Goal: Task Accomplishment & Management: Complete application form

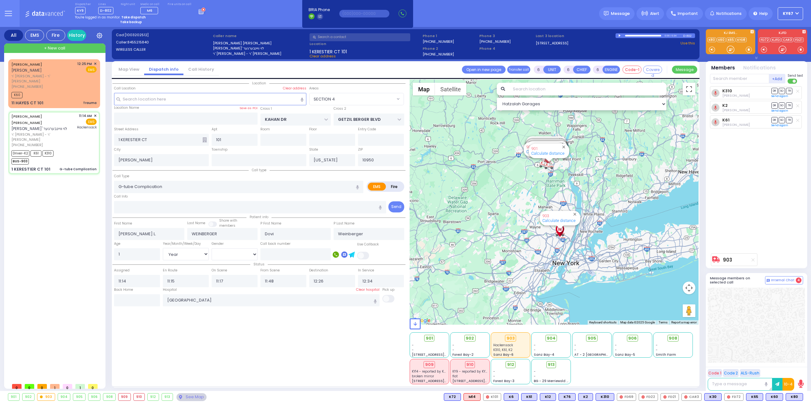
select select "SECTION 4"
select select "Year"
select select "[DEMOGRAPHIC_DATA]"
click at [2, 10] on button at bounding box center [8, 13] width 23 height 27
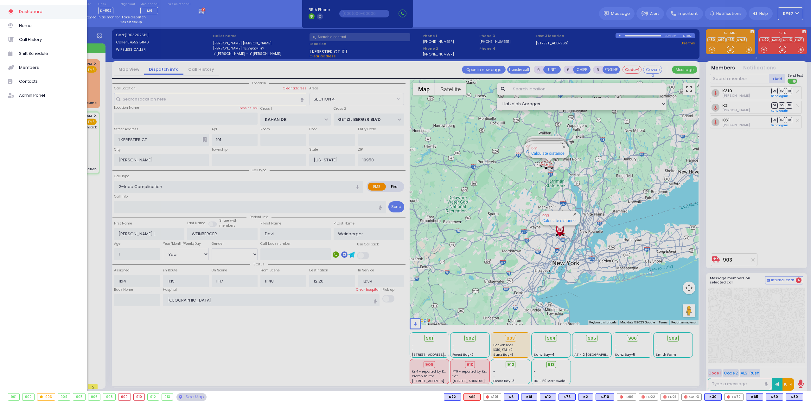
click at [34, 80] on span "Contacts" at bounding box center [49, 81] width 60 height 8
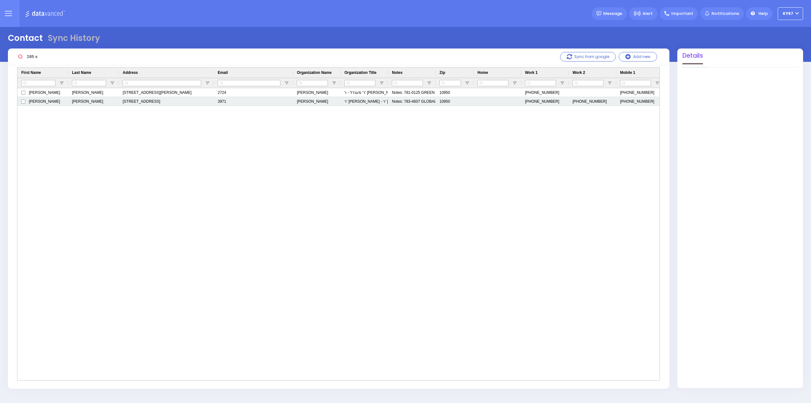
click at [85, 102] on div "SCHREIBER" at bounding box center [93, 101] width 51 height 9
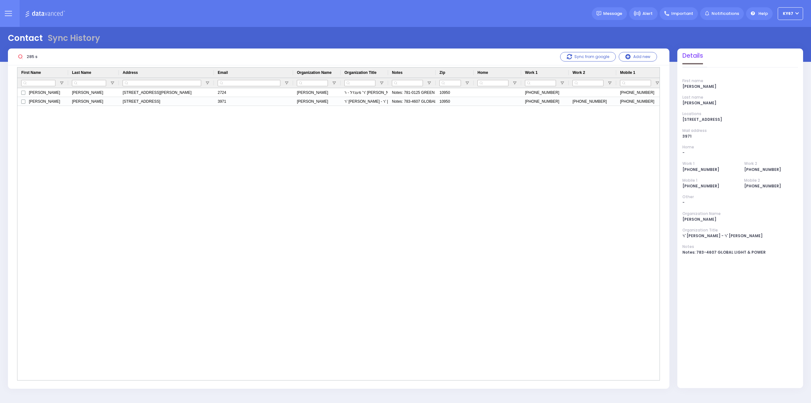
click at [53, 52] on input "285 s" at bounding box center [71, 57] width 95 height 12
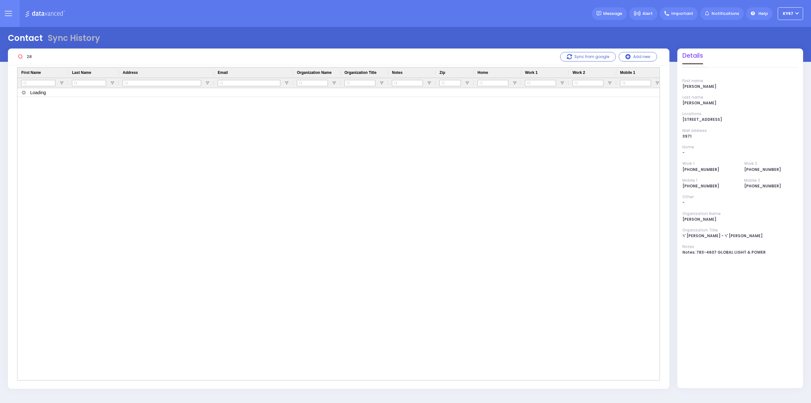
type input "2"
type input "c"
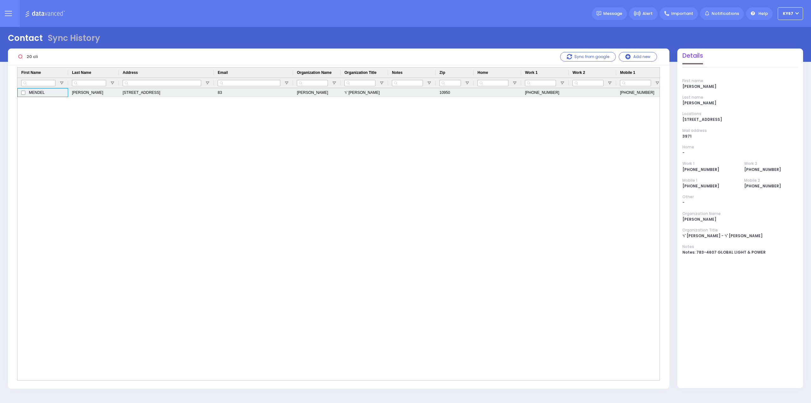
click at [32, 93] on span "MENDEL" at bounding box center [37, 92] width 16 height 8
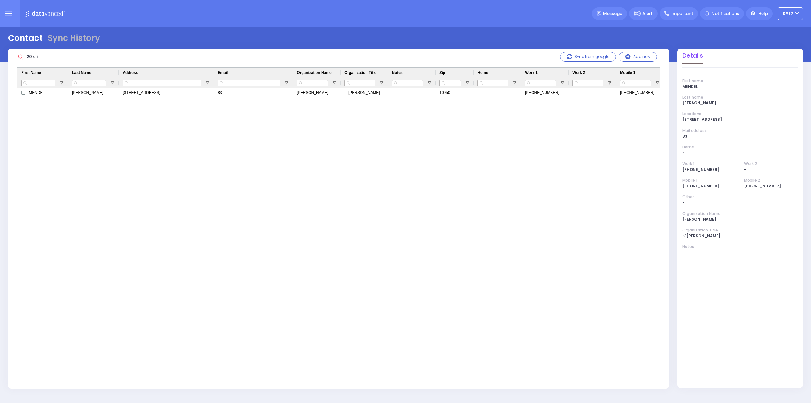
click at [30, 55] on input "20 cli" at bounding box center [71, 57] width 95 height 12
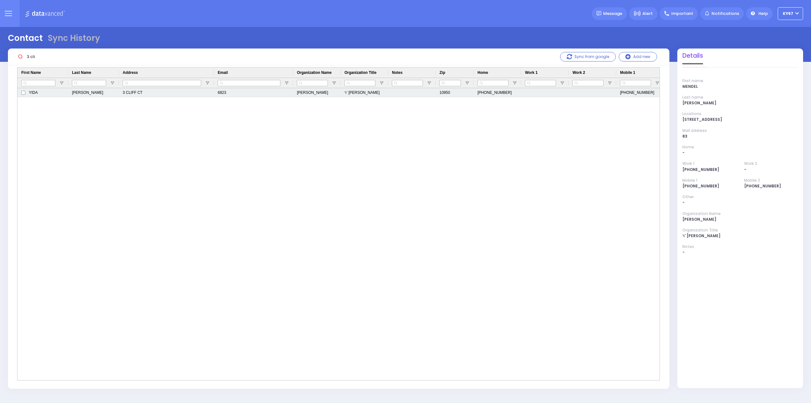
click at [394, 93] on div "Press SPACE to select this row." at bounding box center [412, 92] width 48 height 9
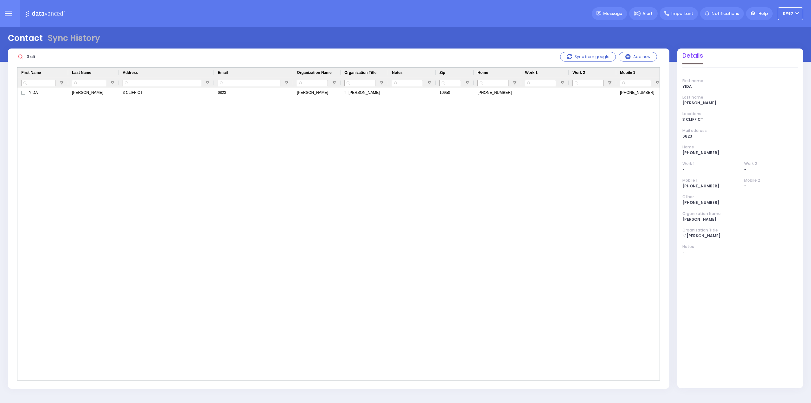
click at [41, 56] on input "3 cli" at bounding box center [71, 57] width 95 height 12
type input "3"
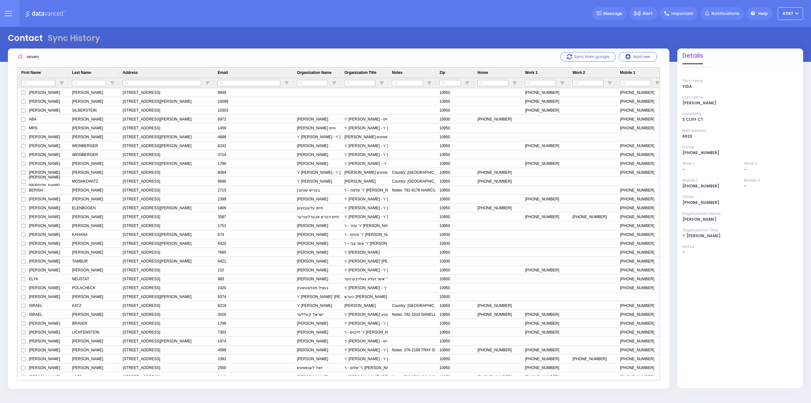
type input "seven"
click at [207, 81] on span "Open Filter Menu" at bounding box center [207, 83] width 5 height 5
click at [206, 102] on input "checkbox" at bounding box center [206, 102] width 4 height 4
type input "(0)"
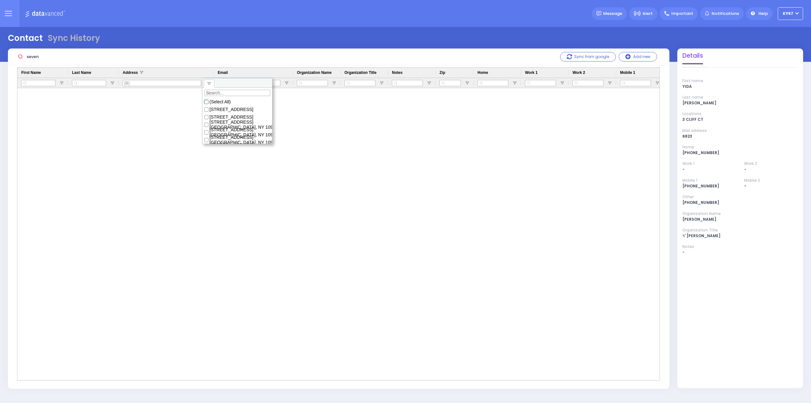
click at [207, 102] on input "checkbox" at bounding box center [206, 102] width 4 height 4
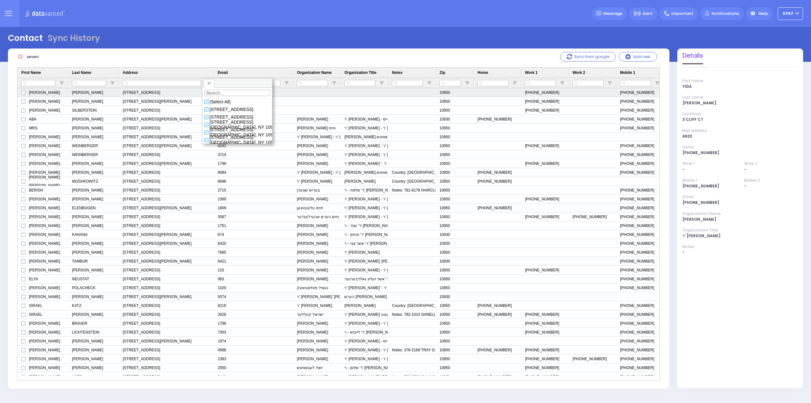
click at [136, 91] on div "288 SEVEN SPRINGS MTN MONROE, NY 10950" at bounding box center [166, 92] width 95 height 9
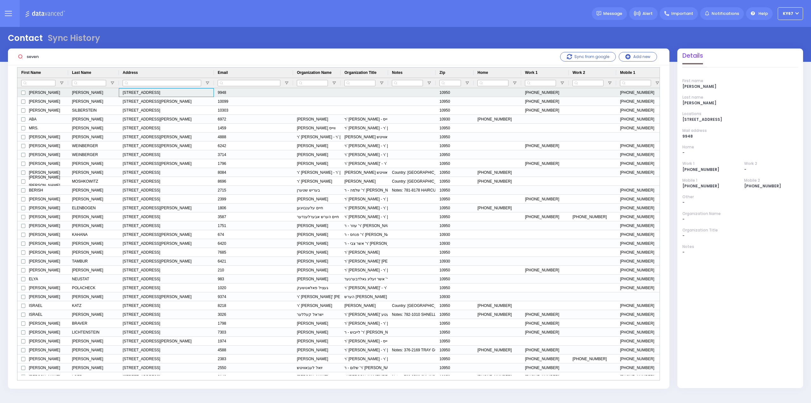
click at [134, 92] on div "288 SEVEN SPRINGS MTN MONROE, NY 10950" at bounding box center [166, 92] width 95 height 9
click at [135, 92] on div "288 SEVEN SPRINGS MTN MONROE, NY 10950" at bounding box center [166, 92] width 95 height 9
click at [130, 92] on input "288 SEVEN SPRINGS MTN MONROE, NY 10950" at bounding box center [166, 92] width 94 height 8
drag, startPoint x: 128, startPoint y: 92, endPoint x: 203, endPoint y: 93, distance: 75.4
click at [203, 93] on input "288 SEVEN SPRINGS MTN MONROE, NY 10950" at bounding box center [166, 92] width 94 height 8
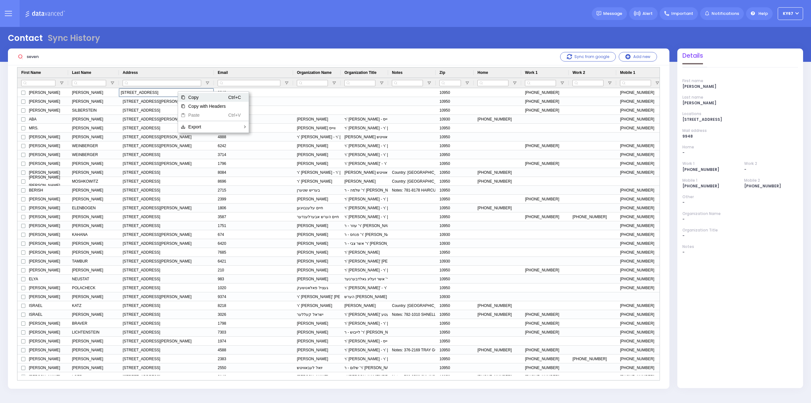
click at [195, 99] on span "Copy" at bounding box center [207, 97] width 42 height 9
drag, startPoint x: 57, startPoint y: 56, endPoint x: 0, endPoint y: 56, distance: 57.1
click at [0, 56] on div "Contact Sync History seven Sync from google" at bounding box center [405, 210] width 811 height 366
paste input "288 SEVEN SPRINGS MTN MONROE, NY 10950"
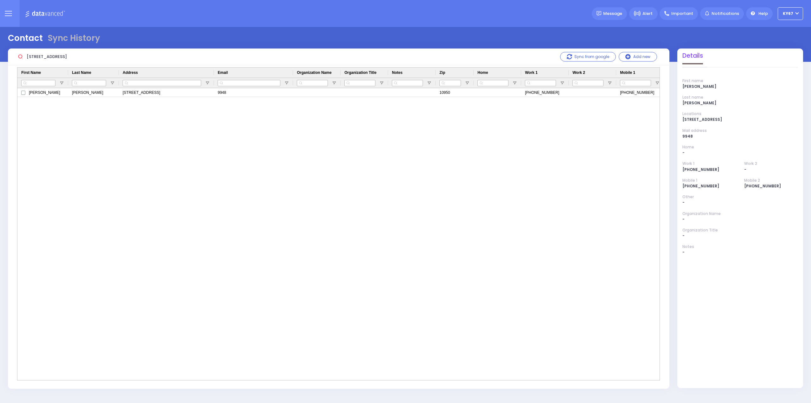
click at [36, 56] on input "288 SEVEN SPRINGS MTN MONROE, NY 10950" at bounding box center [71, 57] width 95 height 12
click at [114, 54] on input "SEVEN SPRINGS MTN MONROE, NY 10950" at bounding box center [71, 57] width 95 height 12
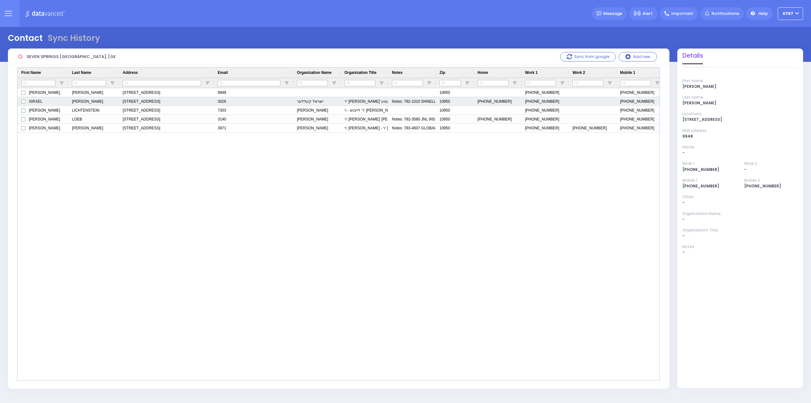
type input "SEVEN SPRINGS MTN MONROE, NY 1095"
click at [199, 104] on div "271 SEVEN SPRINGS MTN MONROE, NY 10950" at bounding box center [166, 101] width 95 height 9
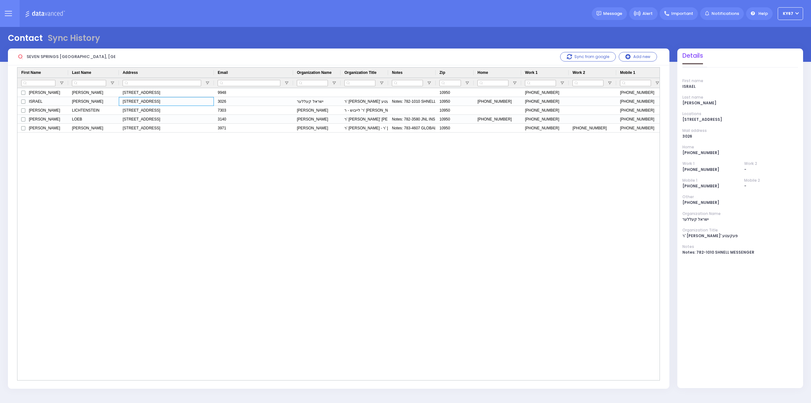
click at [11, 10] on button at bounding box center [8, 13] width 23 height 27
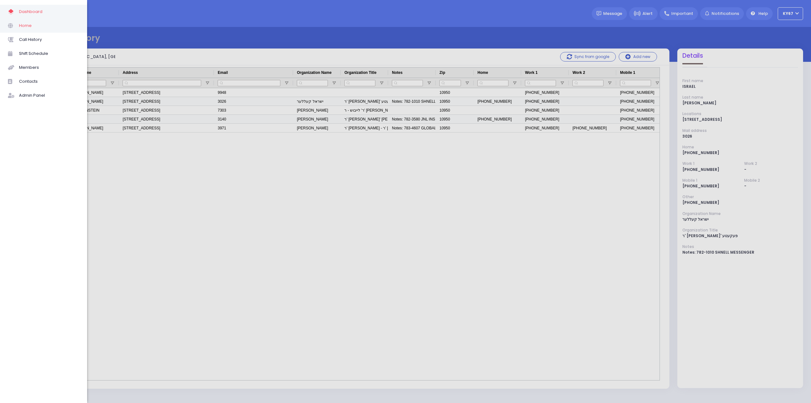
click at [19, 24] on span "Home" at bounding box center [49, 26] width 60 height 8
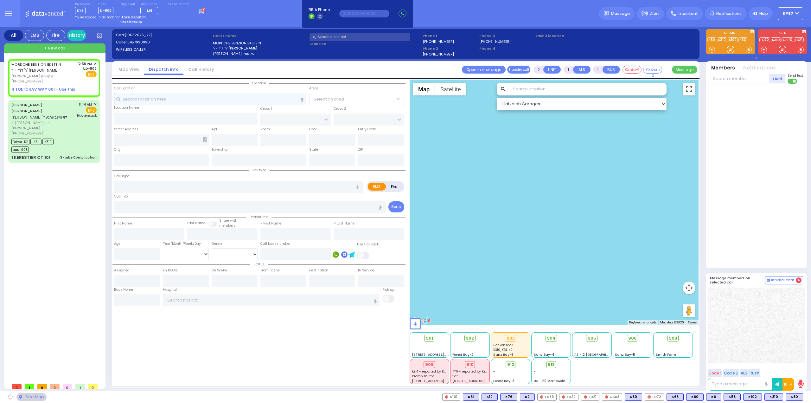
select select
radio input "true"
type input "[PERSON_NAME]"
type input "EKSTEIN"
select select
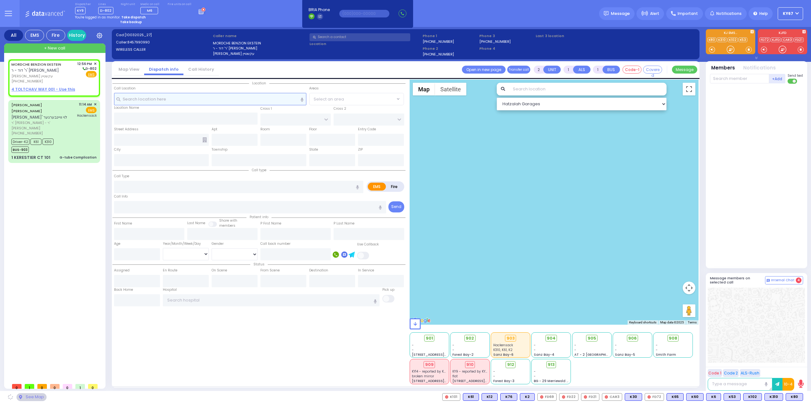
type input "12:56"
select select "Hatzalah Garages"
select select
radio input "true"
select select
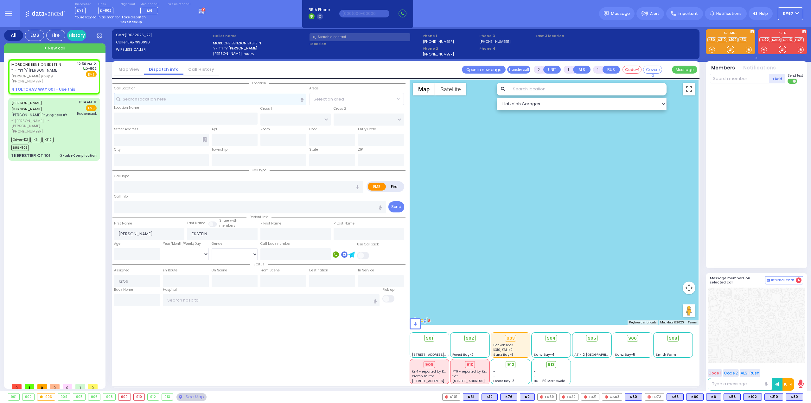
select select "Hatzalah Garages"
select select
radio input "true"
select select
select select "Hatzalah Garages"
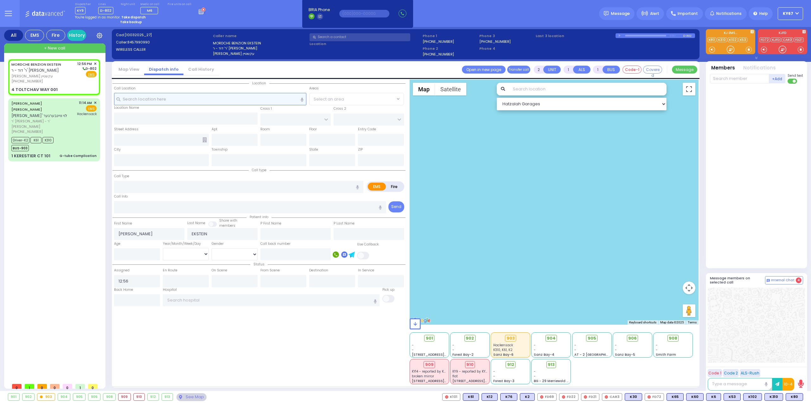
type input "[GEOGRAPHIC_DATA]"
type input "DINEV RD"
type input "4 TOLTCHAV WAY"
type input "001"
type input "[PERSON_NAME]"
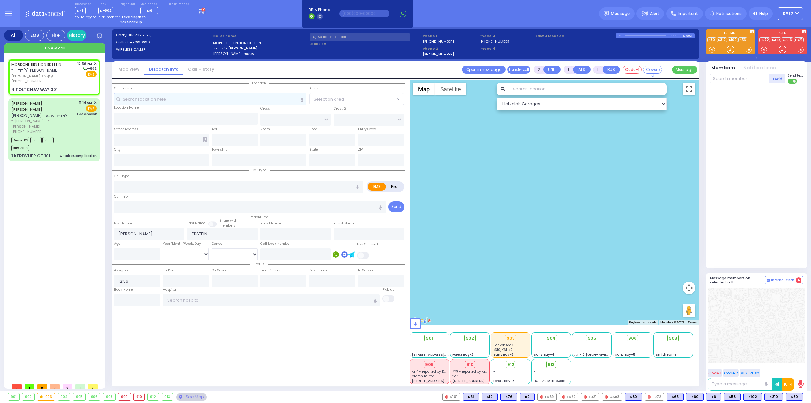
type input "[US_STATE]"
type input "10950"
select select "BEIRECH MOSHE"
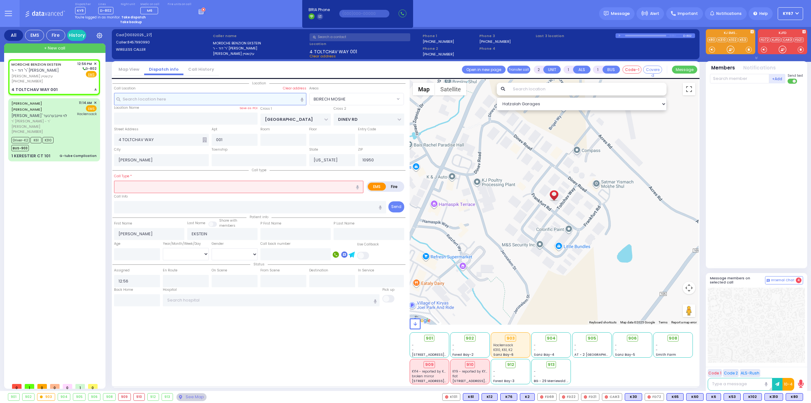
select select
type input "A"
radio input "true"
select select
select select "Hatzalah Garages"
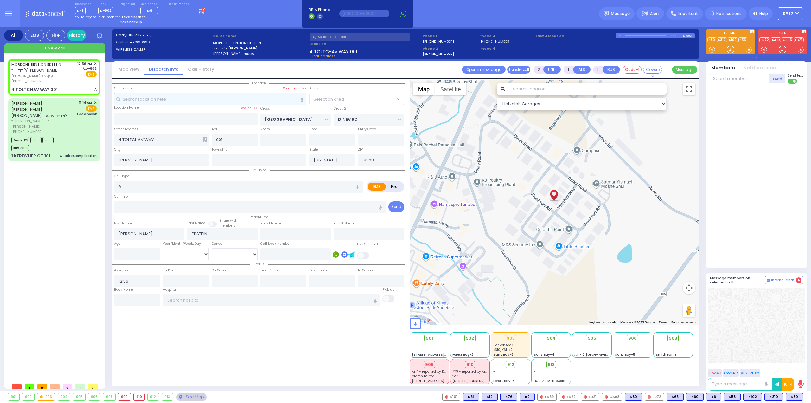
select select "BEIRECH MOSHE"
select select
type input "[MEDICAL_DATA]"
radio input "true"
select select
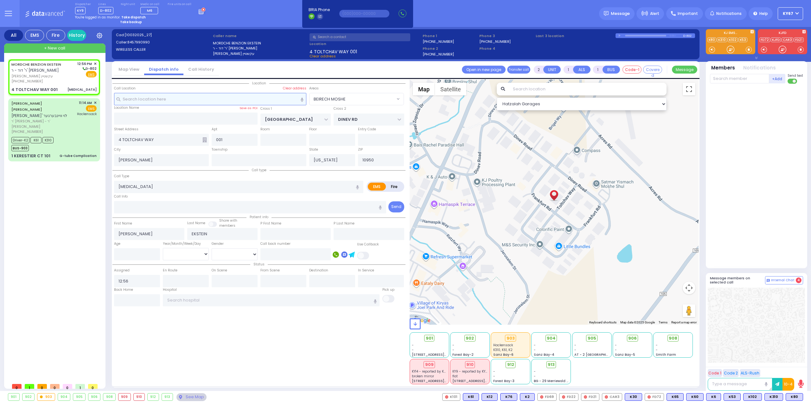
select select "Hatzalah Garages"
select select "BEIRECH MOSHE"
type input "0"
select select
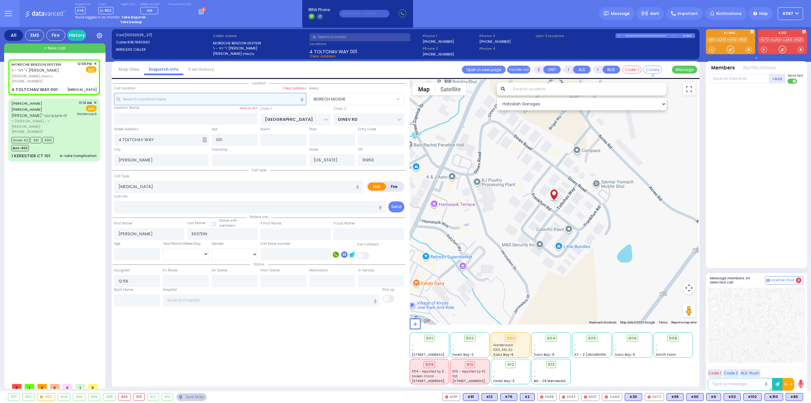
radio input "true"
select select
select select "Hatzalah Garages"
select select "BEIRECH MOSHE"
select select
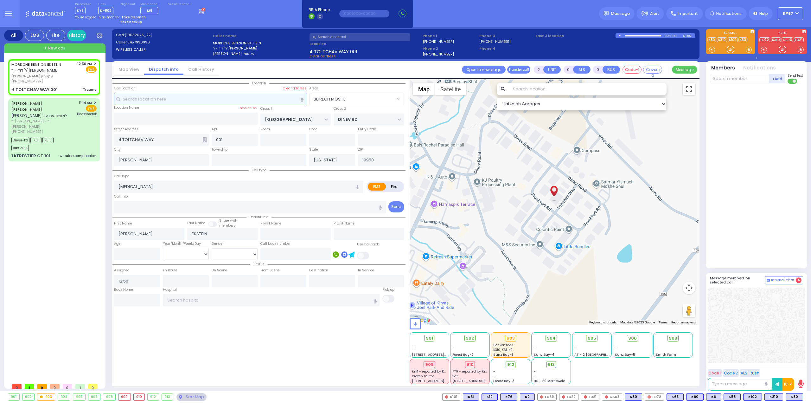
type input "Trauma"
radio input "true"
select select
select select "Hatzalah Garages"
select select "BEIRECH MOSHE"
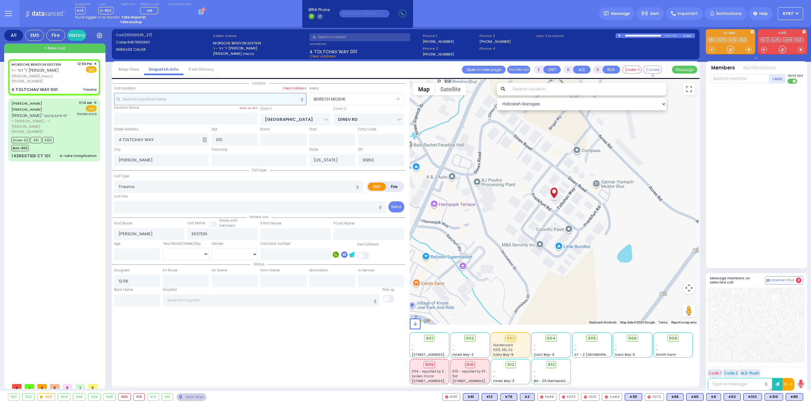
select select
radio input "true"
select select
select select "Hatzalah Garages"
select select "BEIRECH MOSHE"
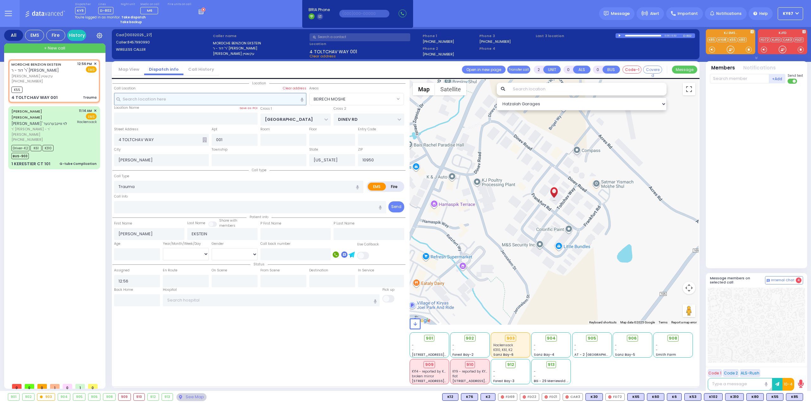
select select
radio input "true"
select select
type input "12:57"
select select "Hatzalah Garages"
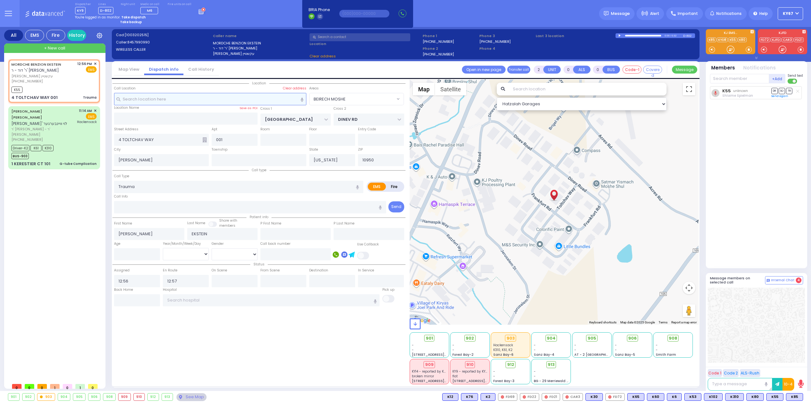
select select "BEIRECH MOSHE"
select select
radio input "true"
select select
select select "Hatzalah Garages"
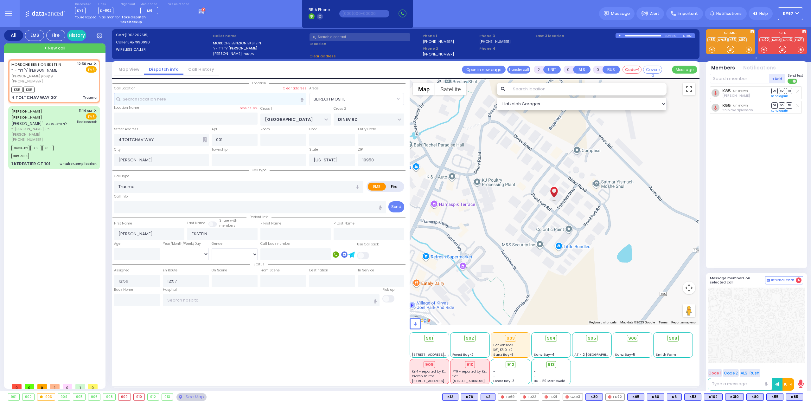
select select "BEIRECH MOSHE"
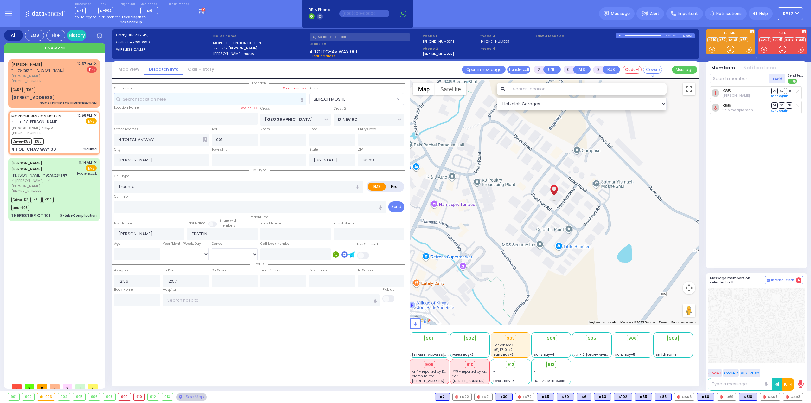
type input "6"
select select
radio input "true"
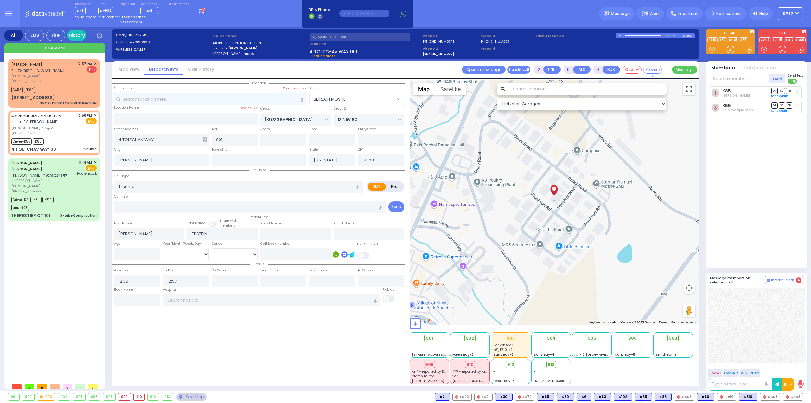
type input "[PERSON_NAME]"
type input "2"
select select "Year"
select select "[DEMOGRAPHIC_DATA]"
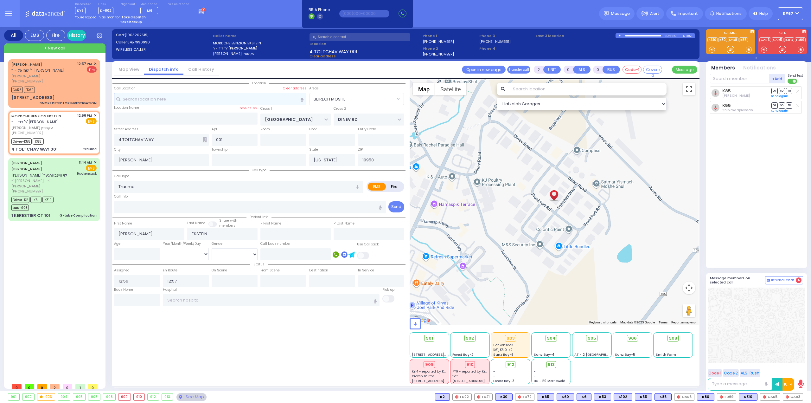
type input "12:58"
type input "13:07"
select select "Hatzalah Garages"
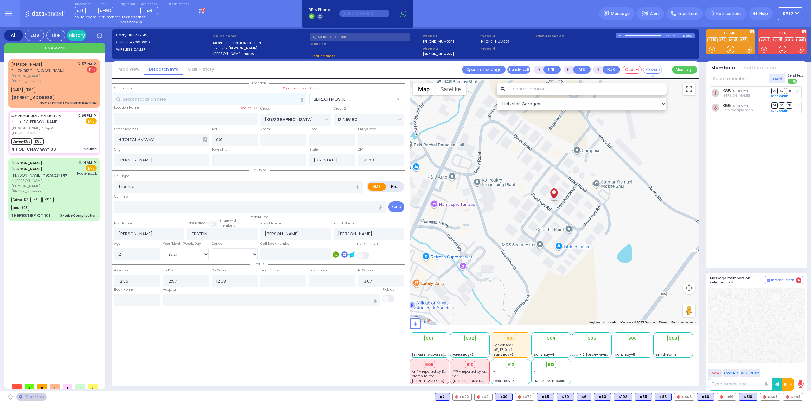
select select
radio input "true"
select select "Year"
select select "[DEMOGRAPHIC_DATA]"
select select "Hatzalah Garages"
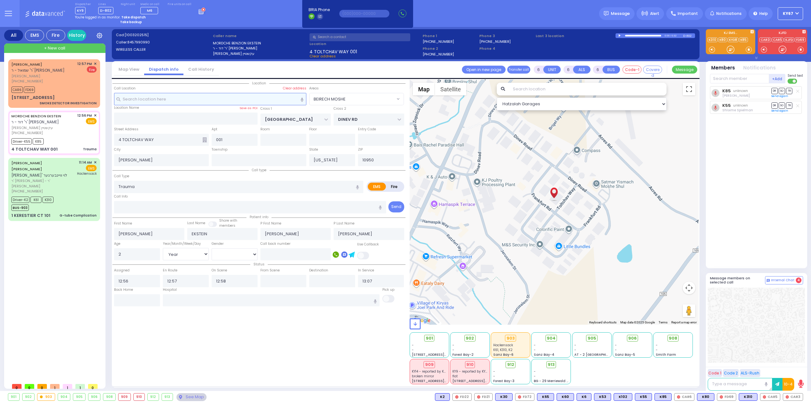
select select "BEIRECH MOSHE"
select select
radio input "true"
select select "Year"
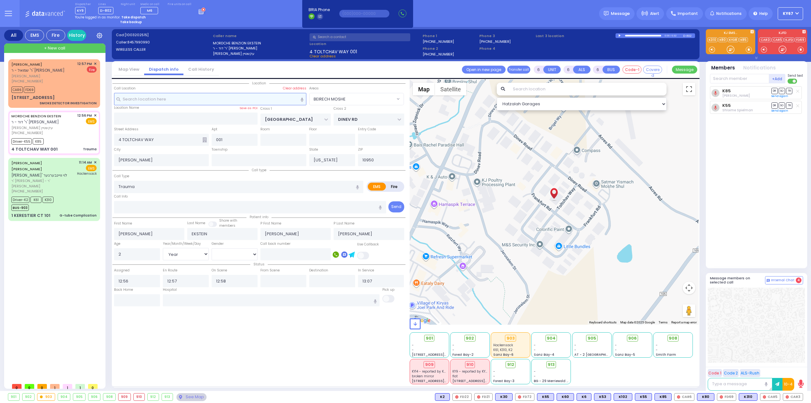
select select "[DEMOGRAPHIC_DATA]"
select select "Hatzalah Garages"
select select "BEIRECH MOSHE"
select select
radio input "true"
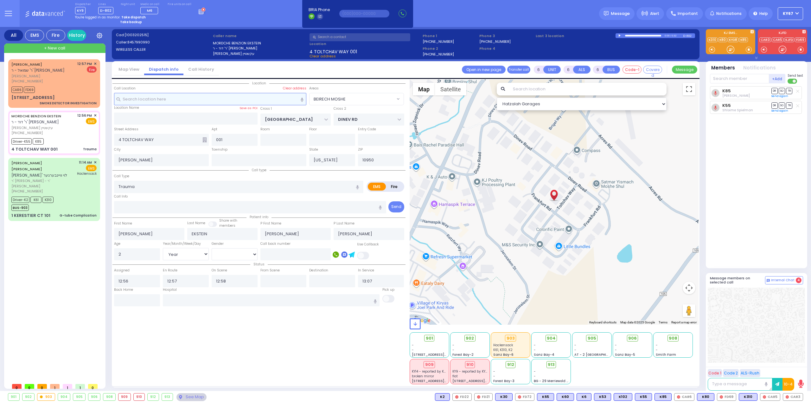
select select "Year"
select select "[DEMOGRAPHIC_DATA]"
select select "Hatzalah Garages"
select select "BEIRECH MOSHE"
select select
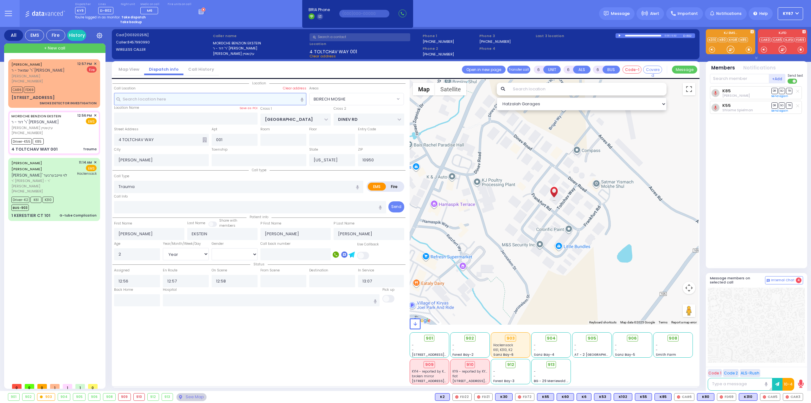
radio input "true"
select select "Year"
select select "[DEMOGRAPHIC_DATA]"
select select "Hatzalah Garages"
select select "BEIRECH MOSHE"
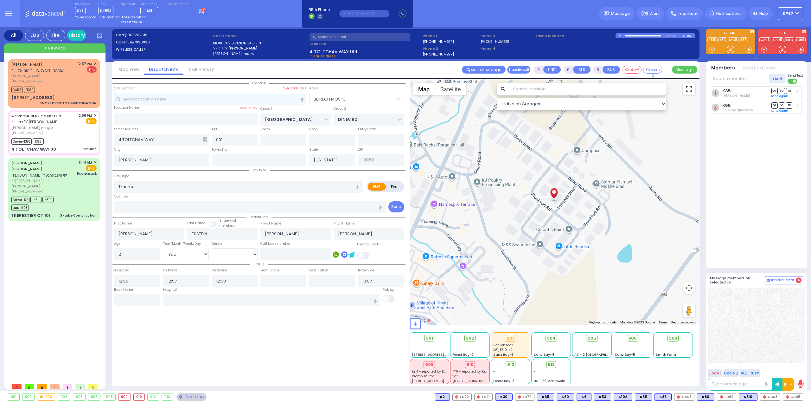
select select
radio input "true"
select select "Year"
select select "[DEMOGRAPHIC_DATA]"
select select "Hatzalah Garages"
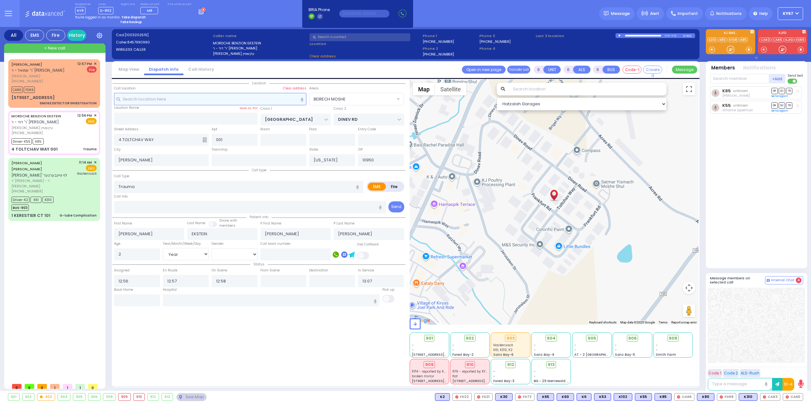
select select "BEIRECH MOSHE"
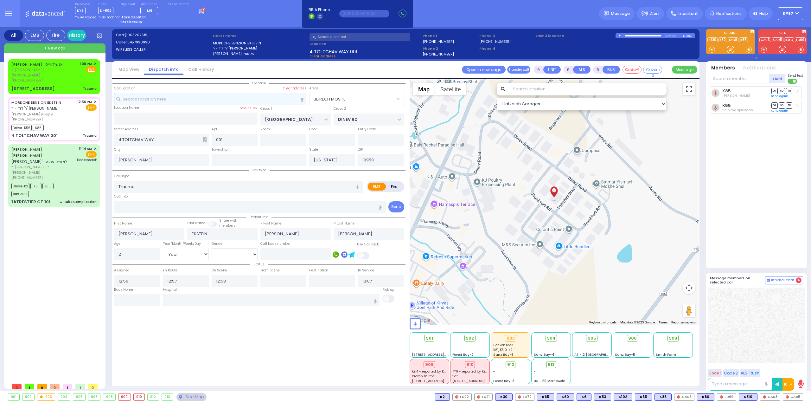
select select
radio input "true"
select select "Year"
select select "[DEMOGRAPHIC_DATA]"
select select "Hatzalah Garages"
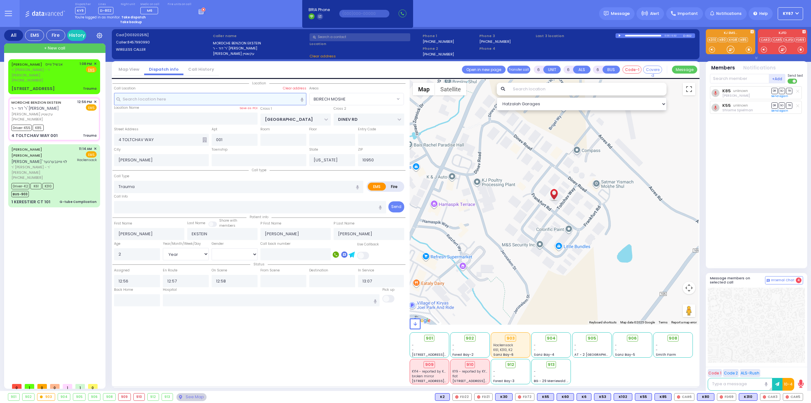
select select "BEIRECH MOSHE"
select select
radio input "true"
select select "Year"
select select "[DEMOGRAPHIC_DATA]"
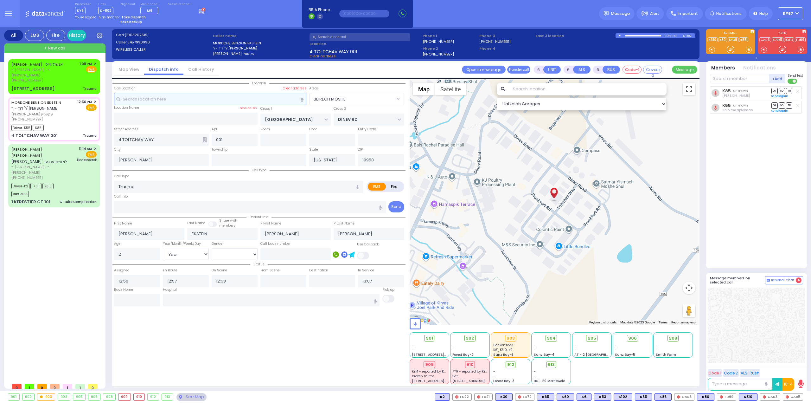
select select "Hatzalah Garages"
select select
radio input "true"
select select "Year"
select select "[DEMOGRAPHIC_DATA]"
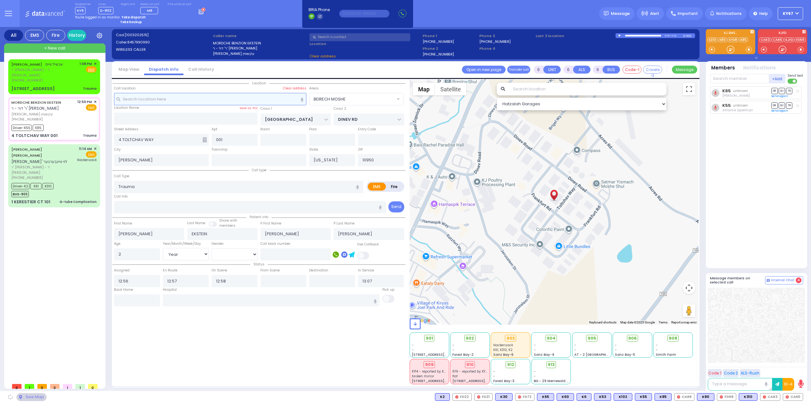
select select "Hatzalah Garages"
select select "BEIRECH MOSHE"
select select
radio input "true"
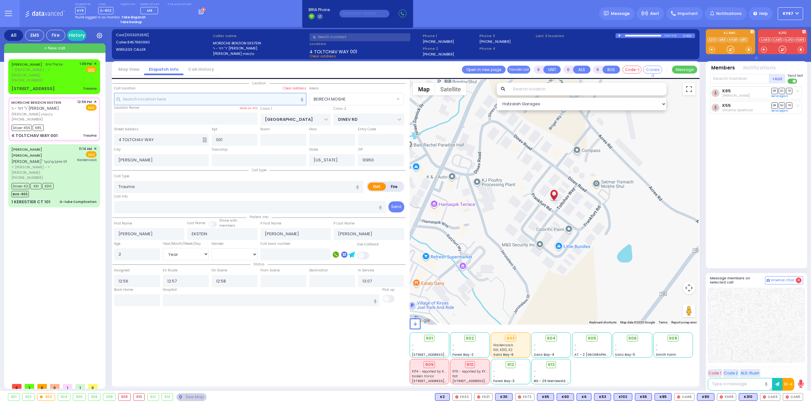
select select "Year"
select select "[DEMOGRAPHIC_DATA]"
select select "Hatzalah Garages"
select select "BEIRECH MOSHE"
select select
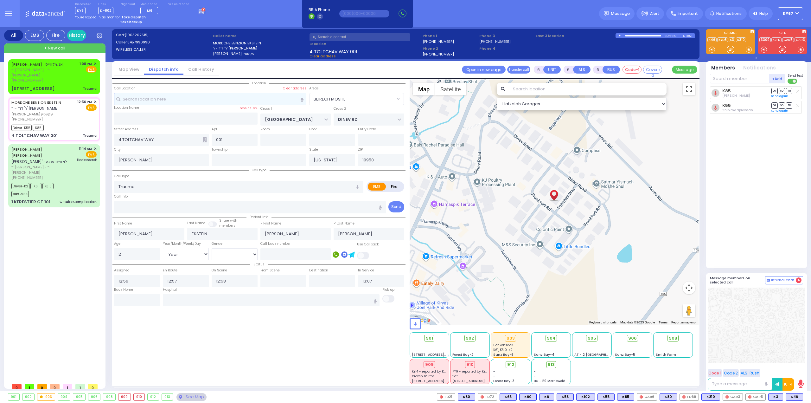
radio input "true"
select select "Year"
select select "[DEMOGRAPHIC_DATA]"
select select "Hatzalah Garages"
select select "BEIRECH MOSHE"
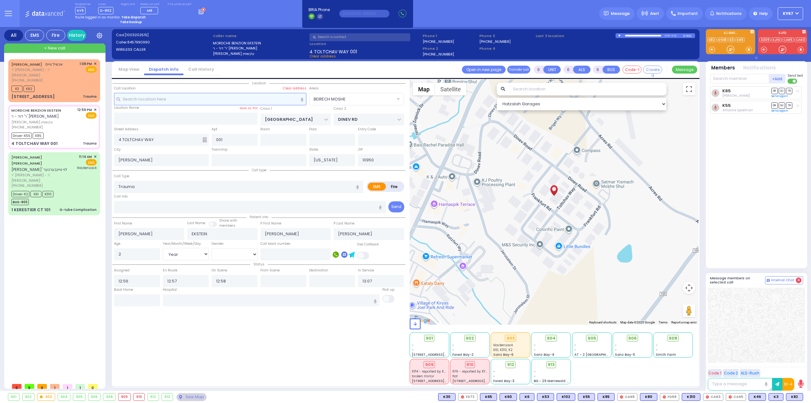
select select
radio input "true"
select select "Year"
select select "[DEMOGRAPHIC_DATA]"
select select "Hatzalah Garages"
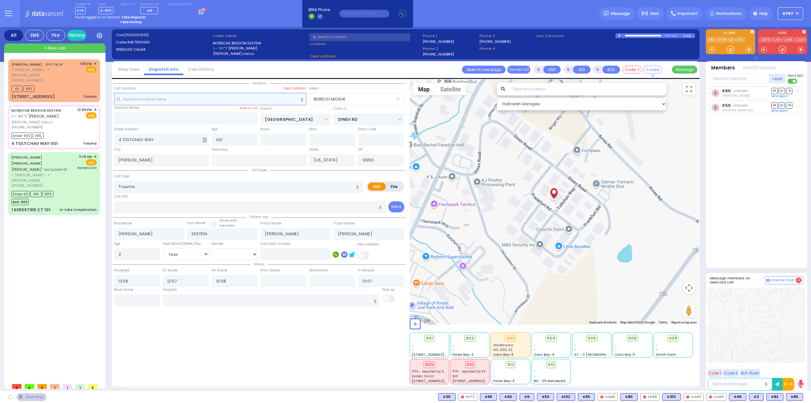
select select "BEIRECH MOSHE"
